Goal: Go to known website: Go to known website

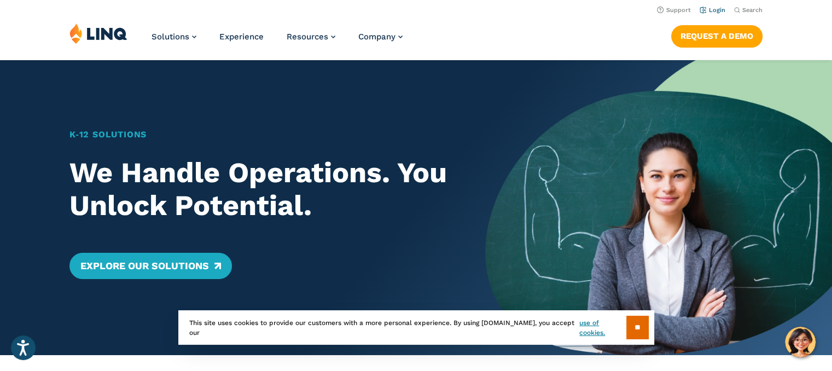
click at [722, 9] on link "Login" at bounding box center [713, 10] width 26 height 7
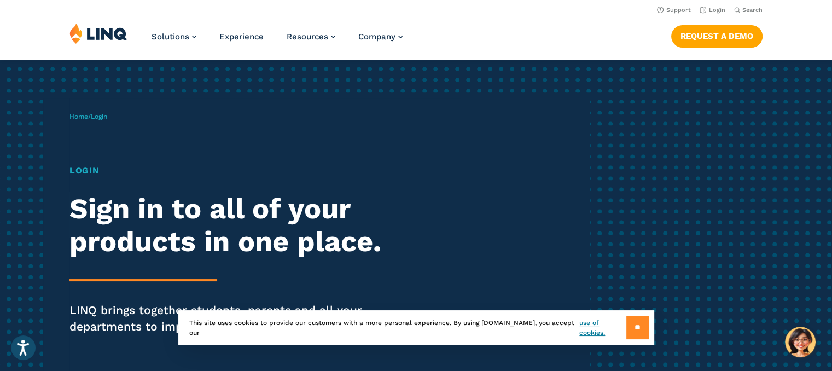
click at [641, 328] on input "**" at bounding box center [637, 328] width 22 height 24
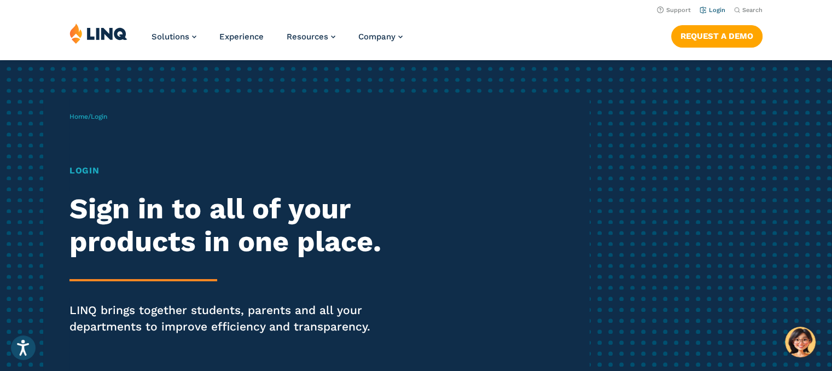
click at [711, 12] on link "Login" at bounding box center [713, 10] width 26 height 7
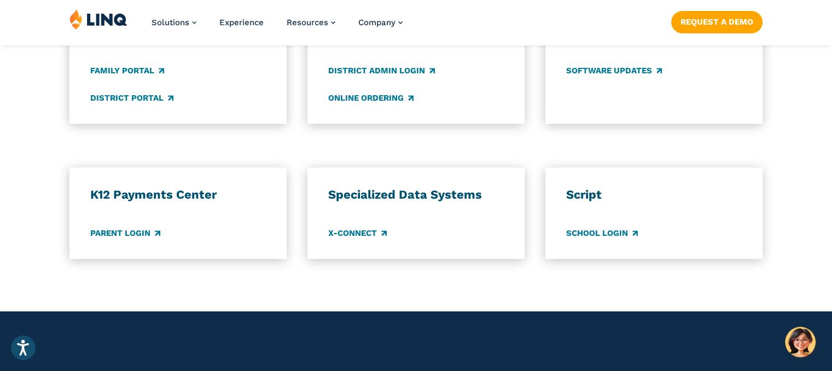
scroll to position [879, 0]
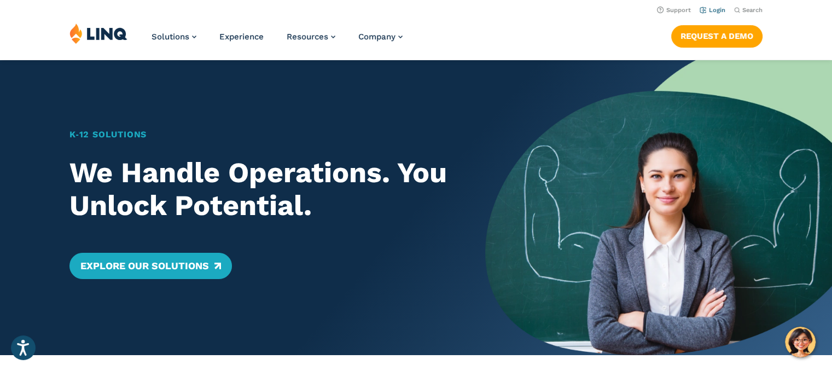
click at [709, 10] on link "Login" at bounding box center [713, 10] width 26 height 7
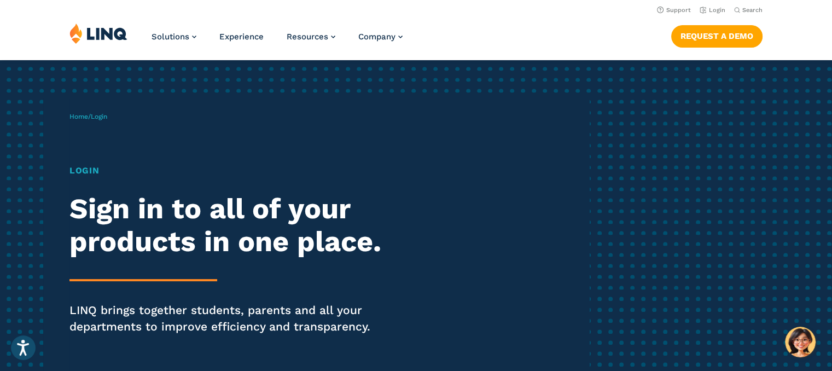
click at [81, 170] on h1 "Login" at bounding box center [229, 170] width 321 height 13
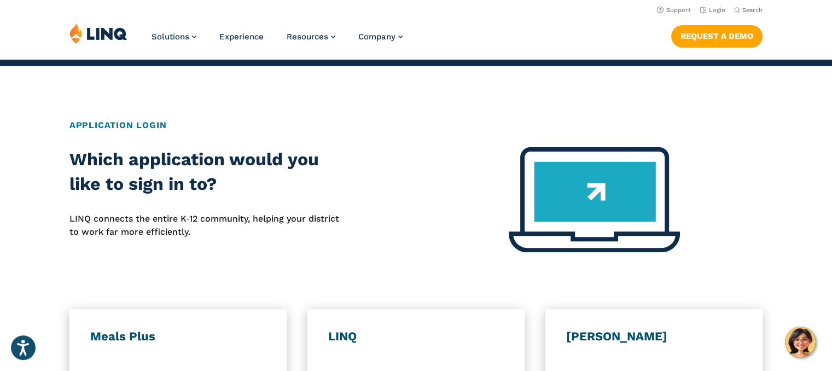
scroll to position [886, 0]
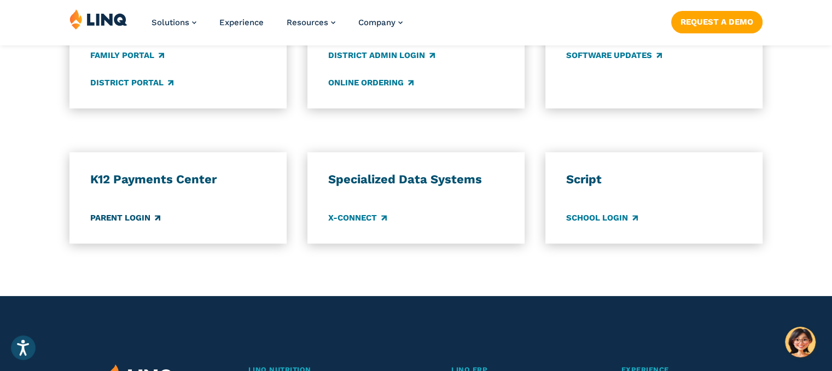
click at [119, 222] on link "Parent Login" at bounding box center [125, 218] width 70 height 12
